Goal: Check status: Check status

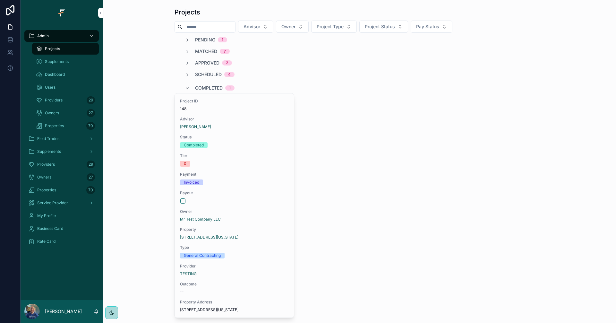
click at [61, 136] on div "Field Trades" at bounding box center [61, 138] width 67 height 10
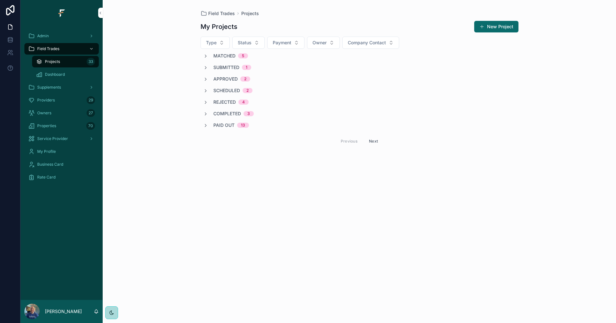
click at [68, 36] on div "Admin" at bounding box center [61, 36] width 67 height 10
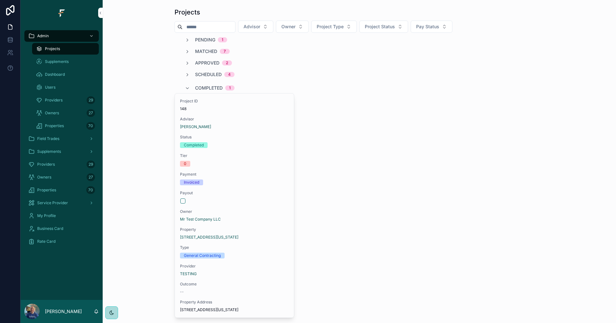
click at [395, 28] on span "Project Status" at bounding box center [380, 26] width 30 height 6
click at [357, 29] on button "Project Type" at bounding box center [334, 27] width 46 height 12
click at [404, 21] on button "Project Status" at bounding box center [383, 27] width 49 height 12
click at [452, 26] on button "Pay Status" at bounding box center [431, 27] width 42 height 12
click at [395, 24] on span "Project Status" at bounding box center [380, 26] width 30 height 6
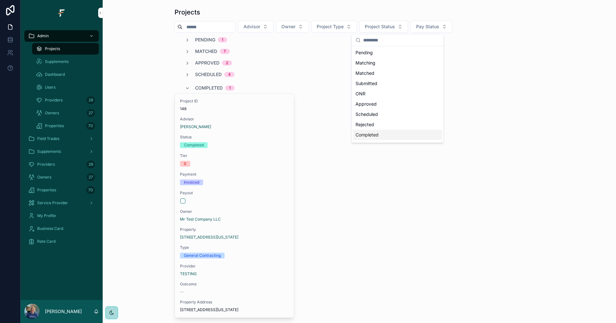
click at [372, 134] on div "Completed" at bounding box center [397, 135] width 89 height 10
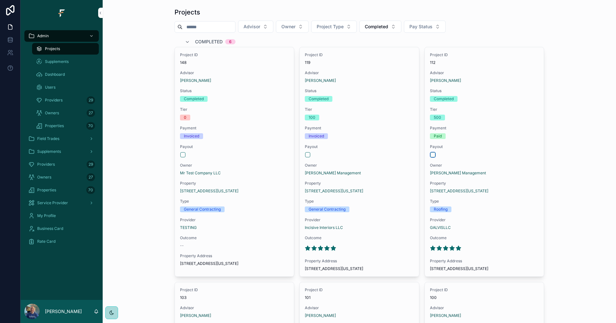
click at [430, 155] on button "scrollable content" at bounding box center [432, 154] width 5 height 5
